Goal: Task Accomplishment & Management: Manage account settings

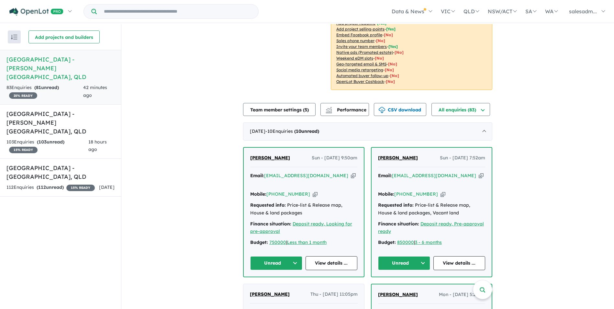
scroll to position [162, 0]
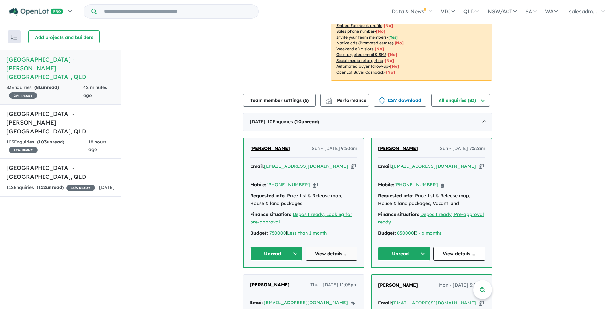
click at [320, 246] on link "View details ..." at bounding box center [331, 253] width 52 height 14
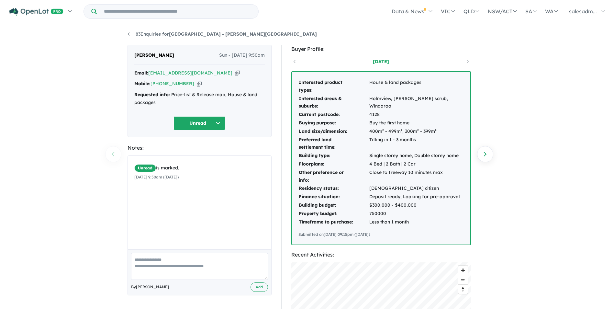
drag, startPoint x: 191, startPoint y: 83, endPoint x: 586, endPoint y: 31, distance: 398.7
click at [197, 83] on icon "button" at bounding box center [199, 83] width 5 height 7
click at [235, 72] on icon "button" at bounding box center [237, 73] width 5 height 7
drag, startPoint x: 164, startPoint y: 101, endPoint x: 172, endPoint y: 96, distance: 8.9
click at [172, 96] on div "Requested info: Price-list & Release map, House & land packages" at bounding box center [199, 99] width 130 height 16
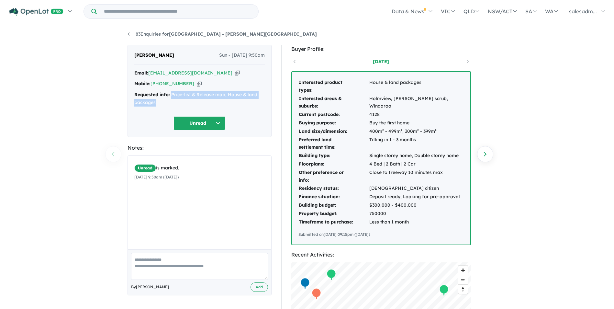
copy div "Price-list & Release map, House & land packages"
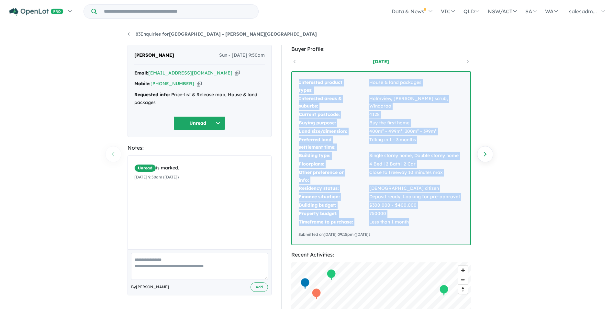
drag, startPoint x: 298, startPoint y: 82, endPoint x: 428, endPoint y: 223, distance: 192.1
click at [428, 223] on div "Interested product types: House & land packages Interested areas & suburbs: Hol…" at bounding box center [381, 158] width 178 height 172
copy tbody "Interested product types: House & land packages Interested areas & suburbs: Hol…"
